Goal: Navigation & Orientation: Find specific page/section

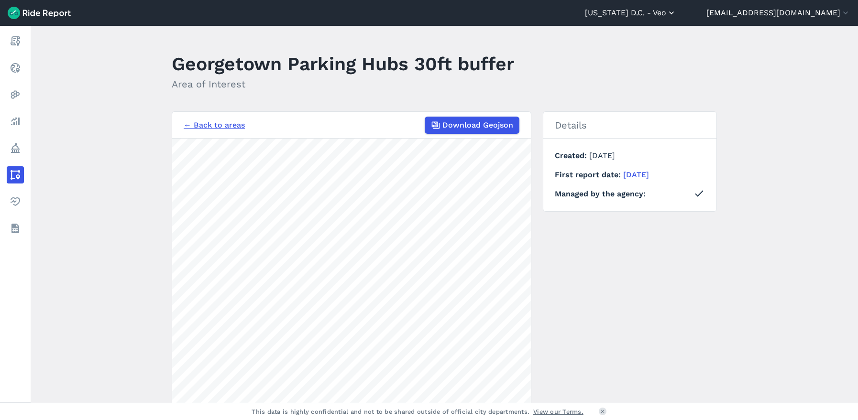
click at [676, 11] on icon "button" at bounding box center [672, 13] width 10 height 10
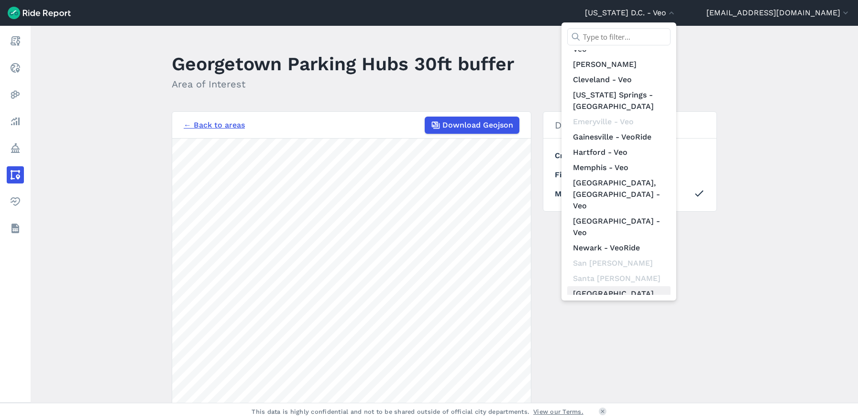
scroll to position [122, 0]
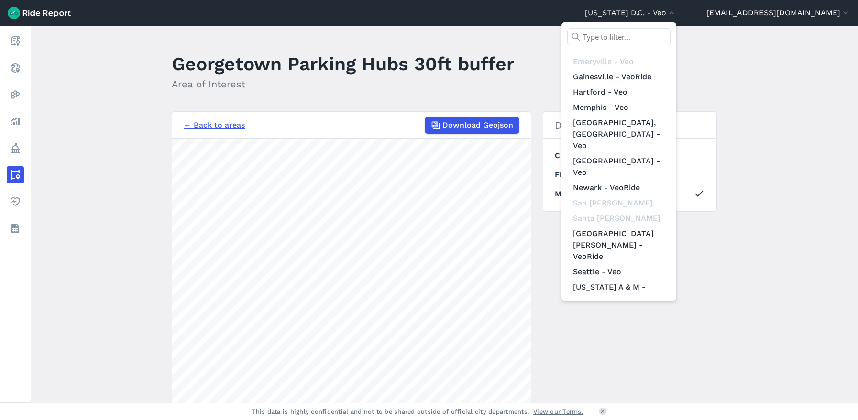
click at [631, 345] on link "[GEOGRAPHIC_DATA][US_STATE] - VeoRide" at bounding box center [618, 358] width 103 height 27
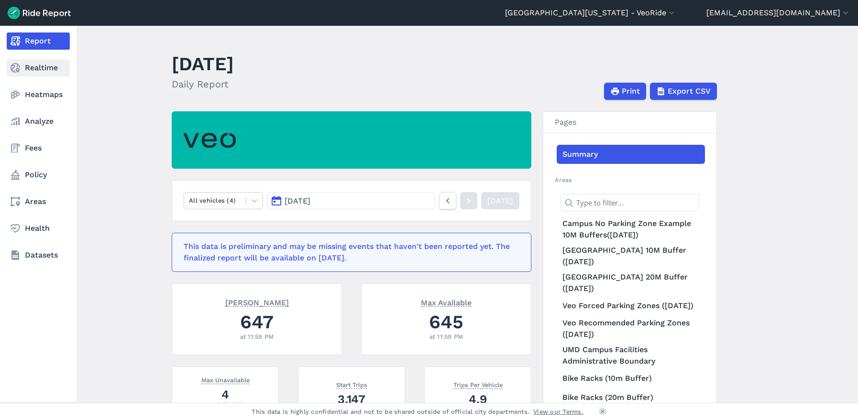
click at [15, 66] on use at bounding box center [16, 68] width 10 height 10
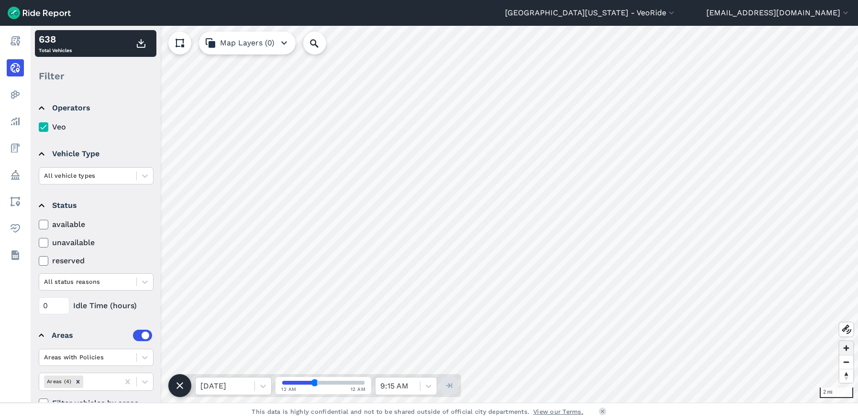
click at [846, 351] on span "Zoom in" at bounding box center [846, 348] width 14 height 14
click at [845, 349] on span "Zoom in" at bounding box center [846, 348] width 14 height 14
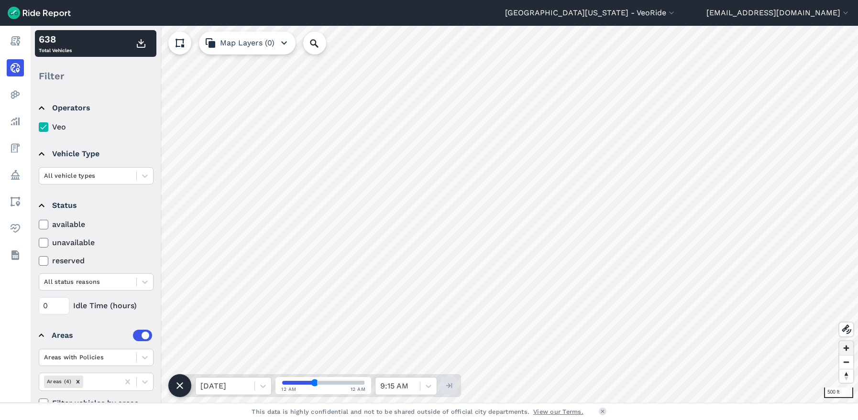
click at [846, 344] on span "Zoom in" at bounding box center [846, 348] width 14 height 14
